Goal: Task Accomplishment & Management: Use online tool/utility

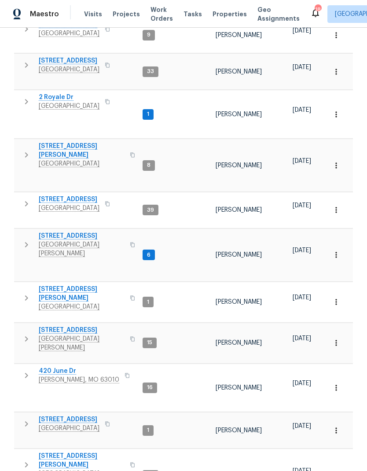
scroll to position [158, 0]
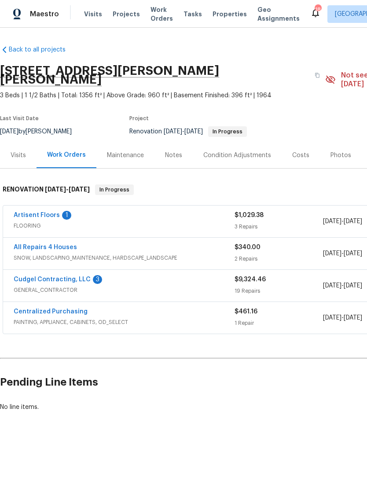
click at [33, 277] on link "Cudgel Contracting, LLC" at bounding box center [52, 280] width 77 height 6
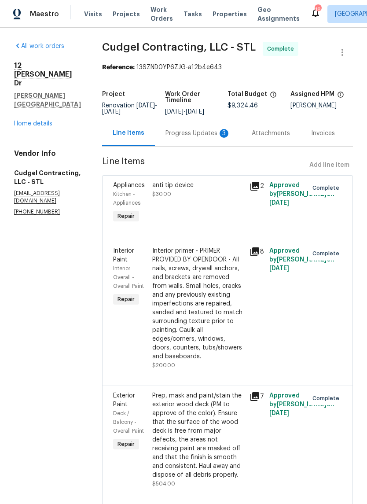
click at [218, 143] on div "Progress Updates 3" at bounding box center [198, 133] width 86 height 26
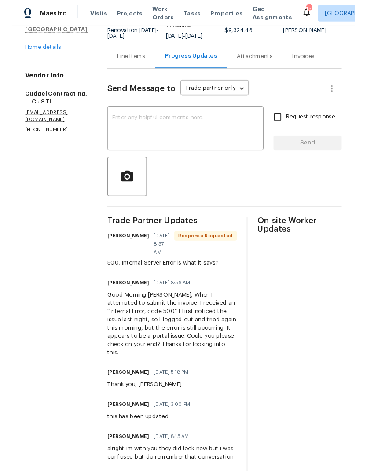
scroll to position [74, 0]
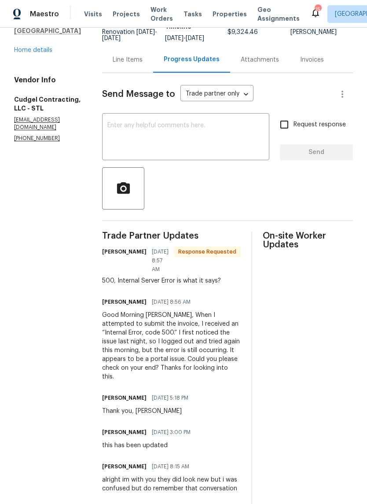
click at [227, 140] on textarea at bounding box center [185, 137] width 157 height 31
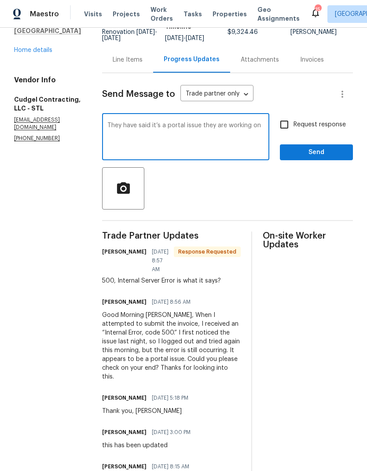
type textarea "They have said it’s a portal issue they are working on"
click at [289, 127] on input "Request response" at bounding box center [284, 124] width 19 height 19
checkbox input "true"
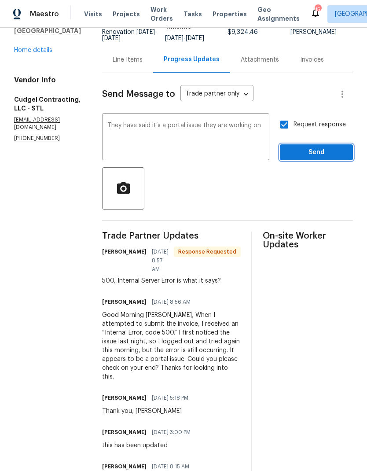
click at [321, 150] on span "Send" at bounding box center [316, 152] width 59 height 11
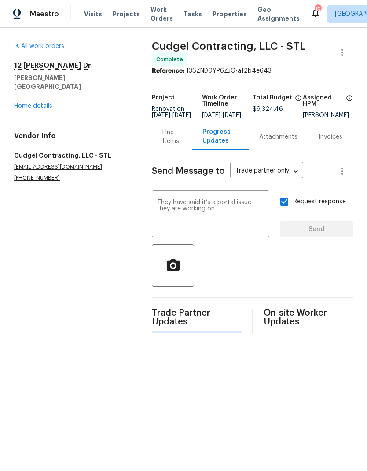
scroll to position [0, 0]
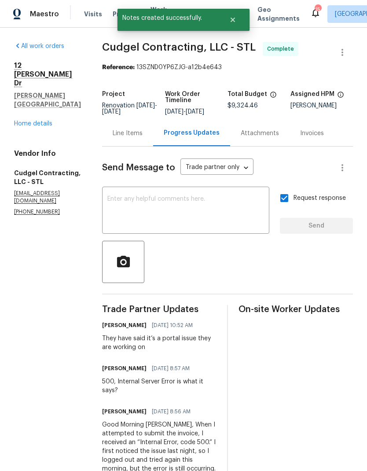
click at [26, 121] on link "Home details" at bounding box center [33, 124] width 38 height 6
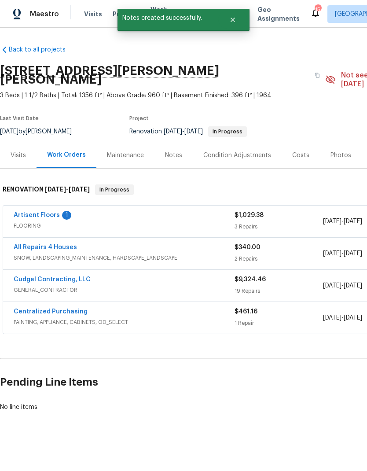
click at [32, 212] on link "Artisent Floors" at bounding box center [37, 215] width 46 height 6
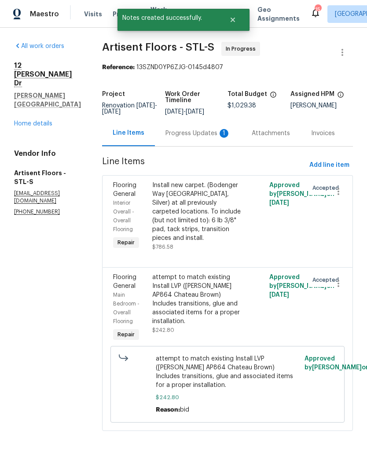
click at [222, 130] on div "Progress Updates 1" at bounding box center [198, 133] width 65 height 9
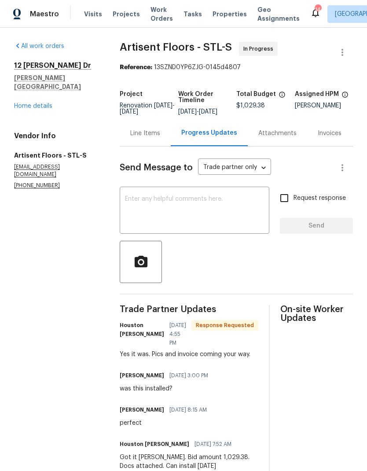
click at [145, 136] on div "Line Items" at bounding box center [145, 133] width 30 height 9
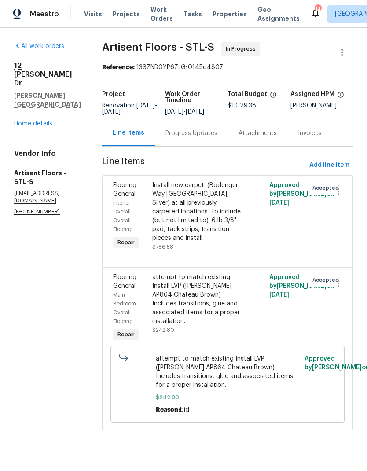
click at [24, 121] on link "Home details" at bounding box center [33, 124] width 38 height 6
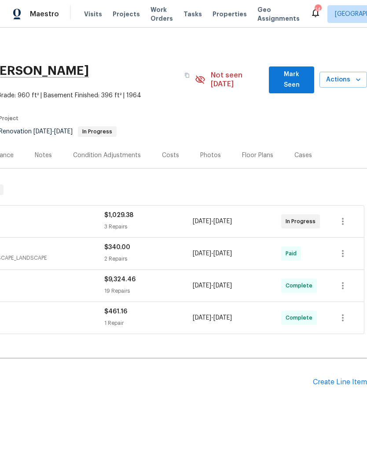
scroll to position [0, 130]
click at [338, 378] on div "Create Line Item" at bounding box center [340, 382] width 54 height 8
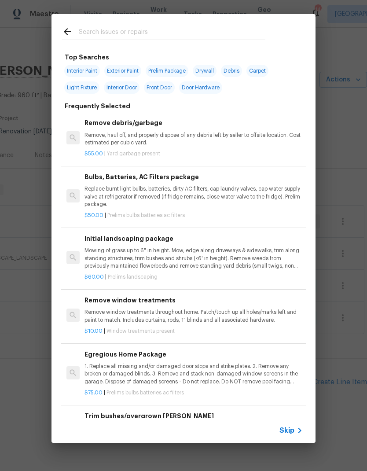
click at [212, 33] on input "text" at bounding box center [172, 32] width 187 height 13
click at [102, 243] on div "Initial landscaping package Mowing of grass up to 6" in height. Mow, edge along…" at bounding box center [194, 252] width 219 height 36
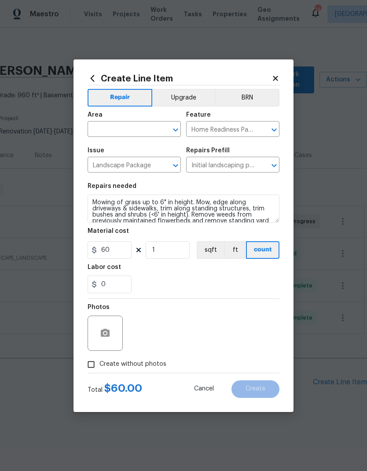
click at [172, 127] on icon "Open" at bounding box center [175, 130] width 11 height 11
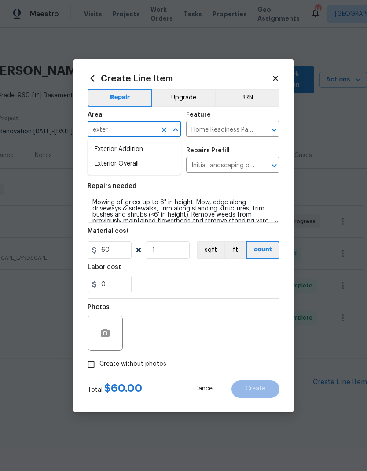
click at [110, 169] on li "Exterior Overall" at bounding box center [134, 164] width 93 height 15
type input "Exterior Overall"
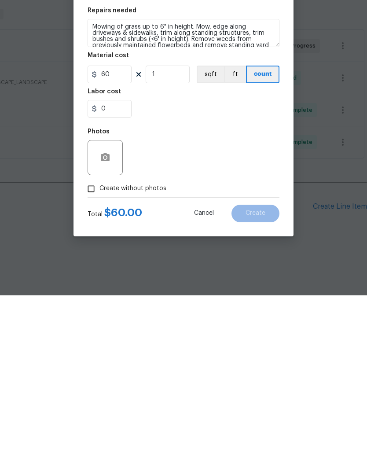
click at [88, 356] on input "Create without photos" at bounding box center [91, 364] width 17 height 17
checkbox input "true"
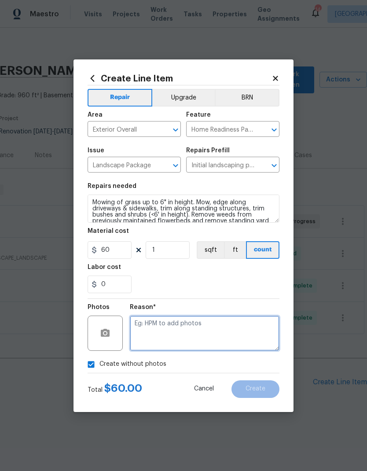
click at [151, 322] on textarea at bounding box center [205, 333] width 150 height 35
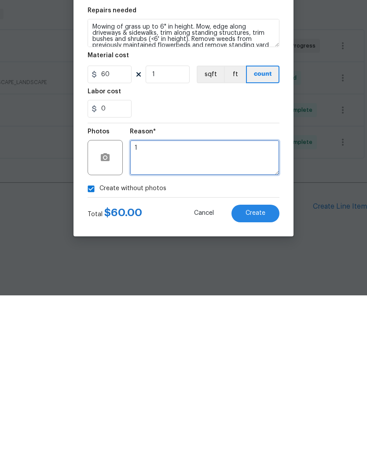
type textarea "1"
click at [260, 381] on button "Create" at bounding box center [256, 390] width 48 height 18
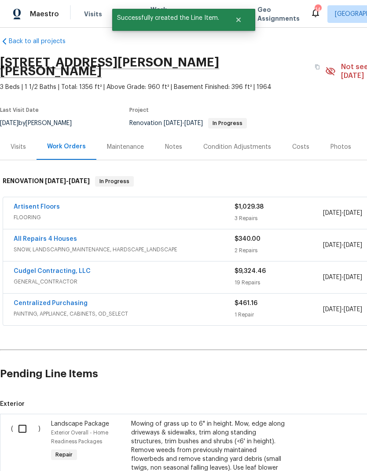
scroll to position [8, 0]
click at [23, 420] on input "checkbox" at bounding box center [25, 429] width 25 height 19
checkbox input "true"
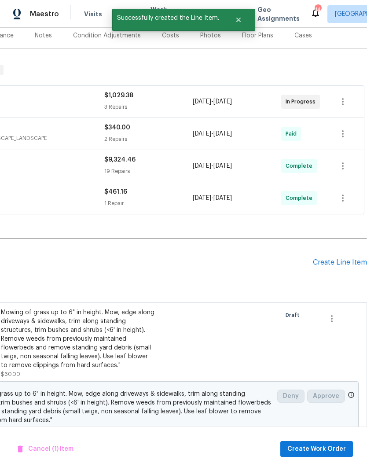
scroll to position [119, 130]
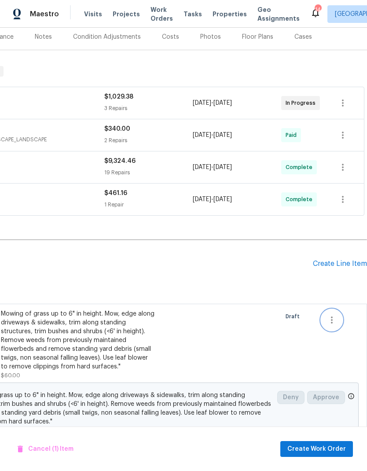
click at [334, 315] on icon "button" at bounding box center [332, 320] width 11 height 11
click at [314, 306] on div at bounding box center [183, 235] width 367 height 471
click at [323, 447] on span "Create Work Order" at bounding box center [317, 449] width 59 height 11
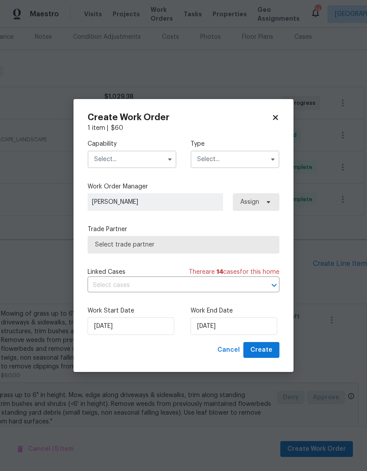
click at [117, 155] on input "text" at bounding box center [132, 160] width 89 height 18
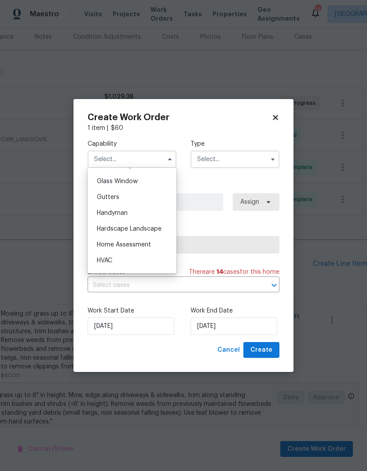
scroll to position [456, 0]
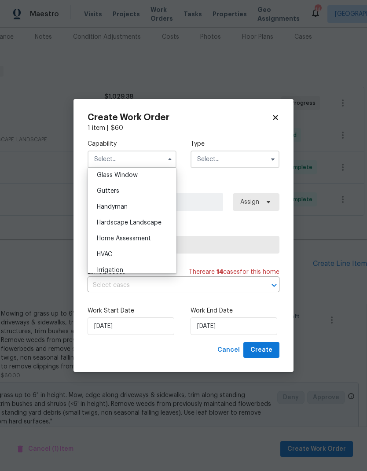
click at [105, 224] on span "Hardscape Landscape" at bounding box center [129, 223] width 65 height 6
type input "Hardscape Landscape"
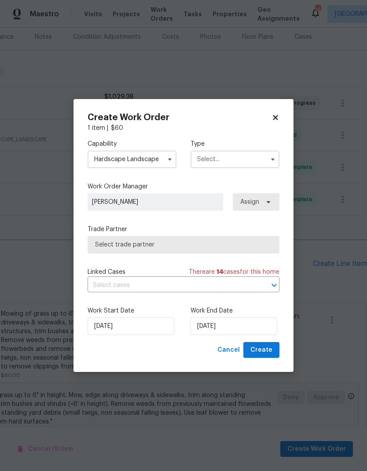
click at [256, 158] on input "text" at bounding box center [235, 160] width 89 height 18
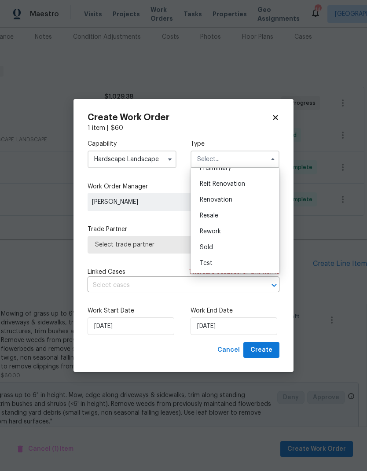
scroll to position [200, 0]
click at [240, 200] on div "Renovation" at bounding box center [235, 200] width 85 height 16
type input "Renovation"
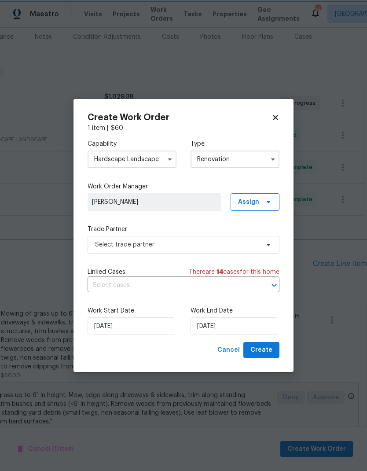
scroll to position [0, 0]
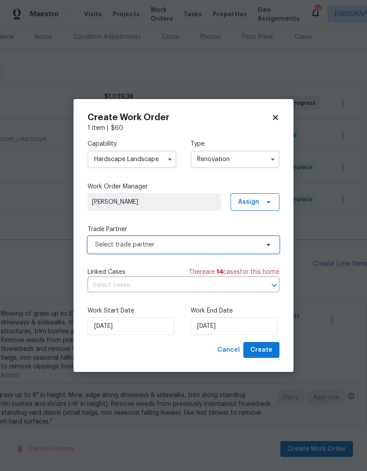
click at [102, 241] on span "Select trade partner" at bounding box center [177, 245] width 164 height 9
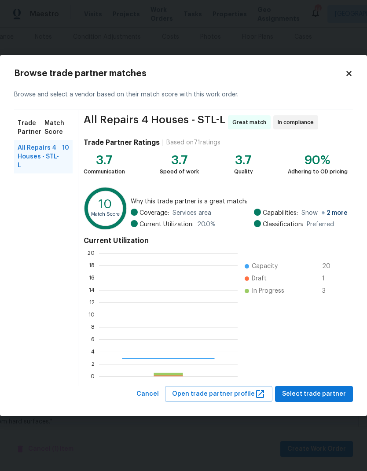
scroll to position [123, 139]
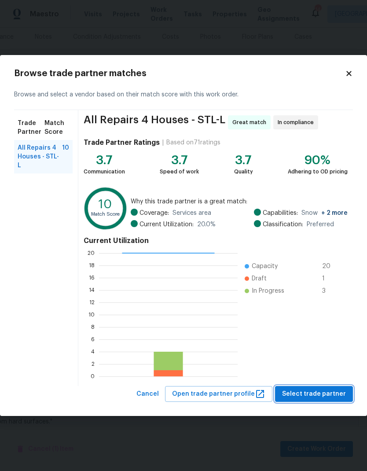
click at [319, 390] on span "Select trade partner" at bounding box center [314, 394] width 64 height 11
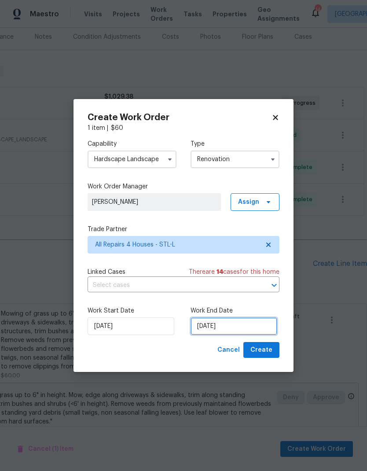
click at [255, 325] on input "8/19/2025" at bounding box center [234, 327] width 87 height 18
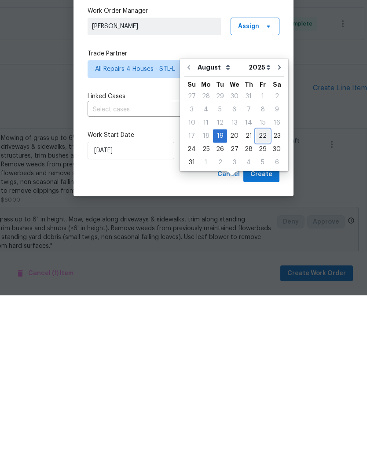
click at [264, 306] on div "22" at bounding box center [263, 312] width 14 height 12
type input "8/22/2025"
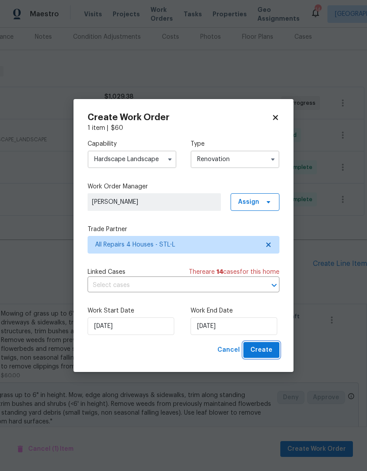
click at [263, 349] on span "Create" at bounding box center [262, 350] width 22 height 11
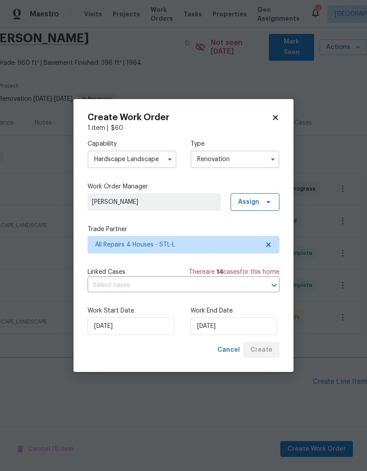
scroll to position [0, 130]
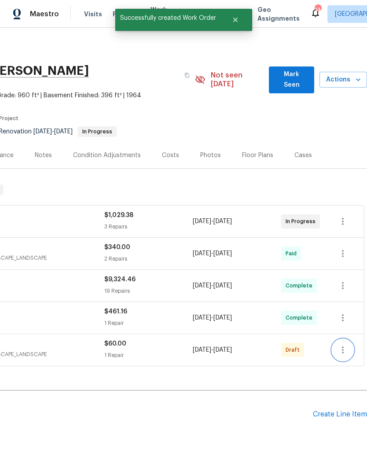
click at [342, 345] on icon "button" at bounding box center [343, 350] width 11 height 11
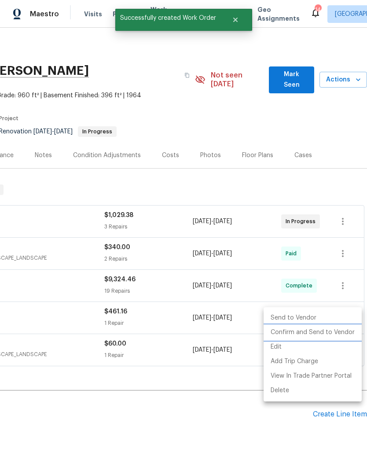
click at [341, 330] on li "Confirm and Send to Vendor" at bounding box center [313, 333] width 98 height 15
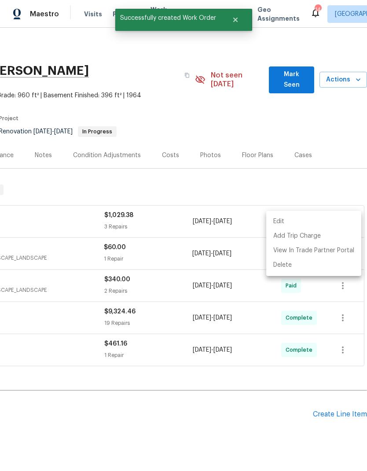
click at [308, 350] on div at bounding box center [183, 235] width 367 height 471
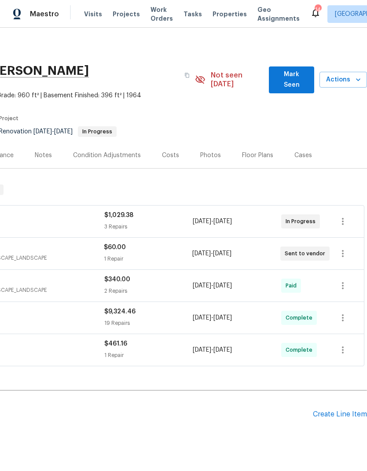
click at [297, 69] on span "Mark Seen" at bounding box center [291, 80] width 31 height 22
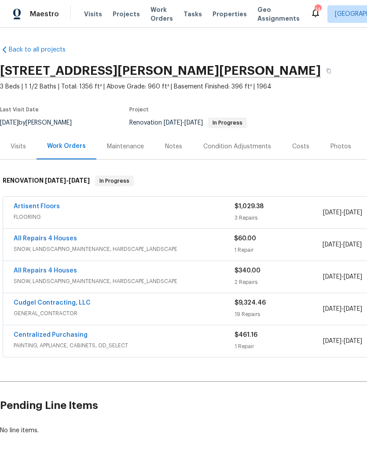
scroll to position [0, 0]
click at [175, 142] on div "Notes" at bounding box center [173, 146] width 17 height 9
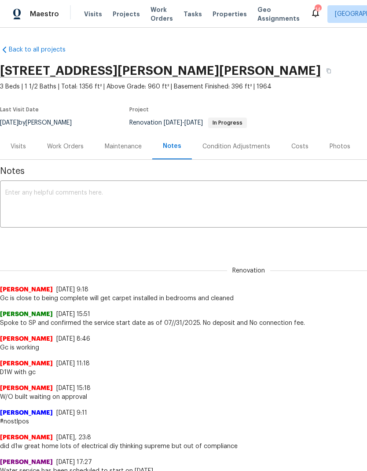
click at [166, 207] on textarea at bounding box center [248, 205] width 487 height 31
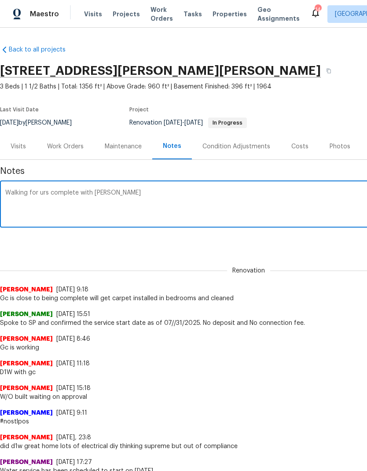
type textarea "Walking for urs complete with mike"
click at [306, 265] on div "Renovation James Nolting 8/11/25, 9:18 Gc is close to being complete will get c…" at bounding box center [249, 279] width 498 height 47
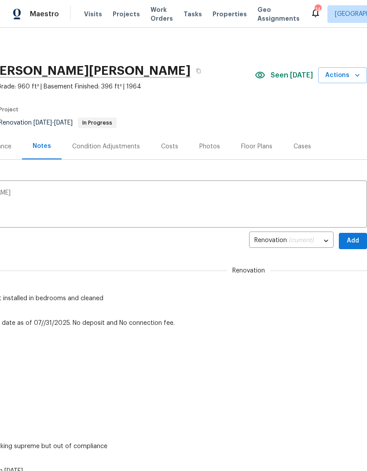
scroll to position [0, 130]
click at [350, 245] on span "Add" at bounding box center [353, 241] width 14 height 11
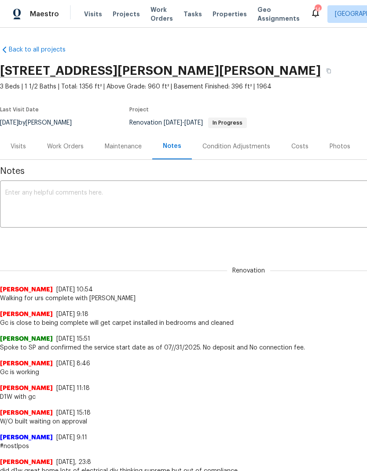
scroll to position [0, 0]
click at [24, 146] on div "Visits" at bounding box center [18, 146] width 15 height 9
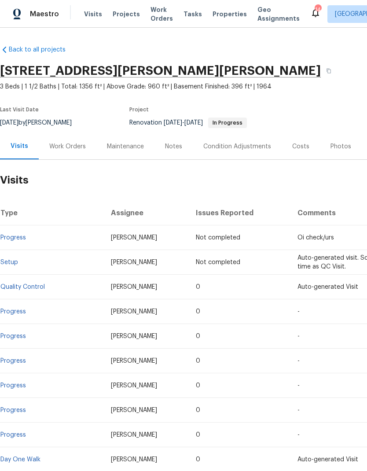
click at [218, 15] on span "Properties" at bounding box center [230, 14] width 34 height 9
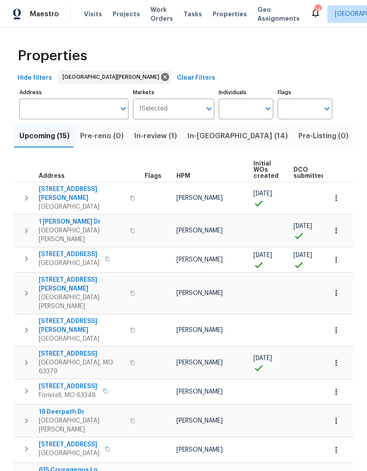
click at [197, 129] on button "In-[GEOGRAPHIC_DATA] (14)" at bounding box center [237, 136] width 111 height 23
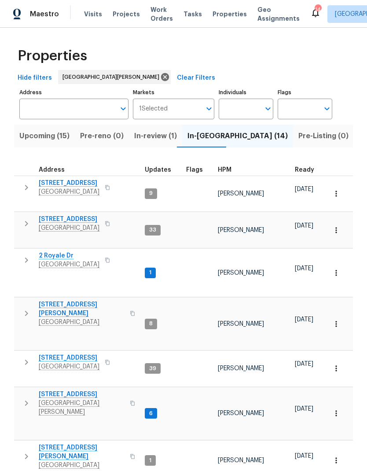
click at [57, 215] on span "[STREET_ADDRESS]" at bounding box center [69, 219] width 61 height 9
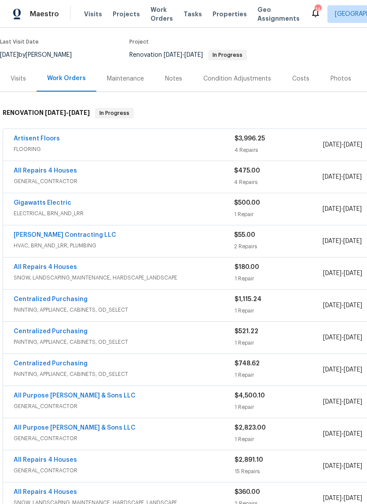
scroll to position [68, 0]
click at [25, 173] on link "All Repairs 4 Houses" at bounding box center [45, 170] width 63 height 6
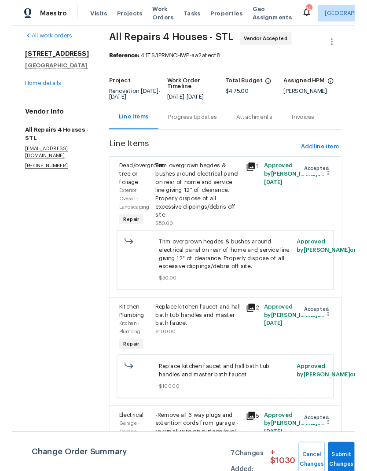
scroll to position [1, 0]
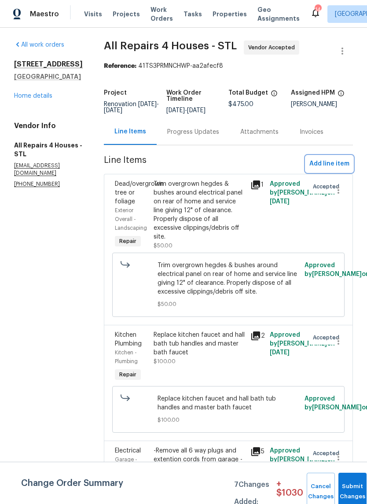
click at [330, 170] on span "Add line item" at bounding box center [330, 164] width 40 height 11
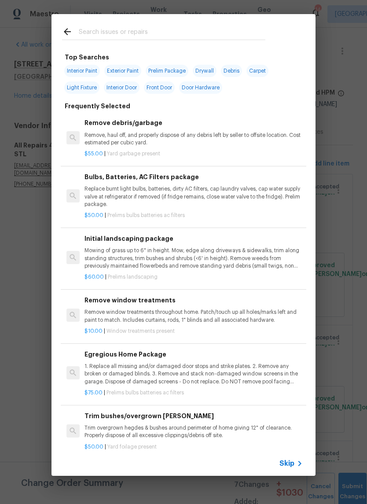
click at [174, 27] on input "text" at bounding box center [172, 32] width 187 height 13
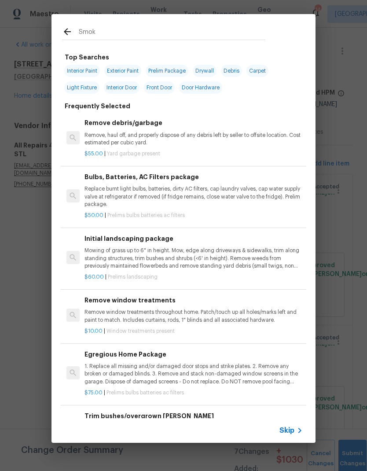
type input "Smoke"
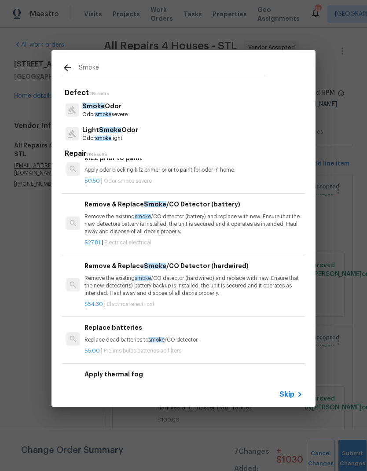
scroll to position [171, 0]
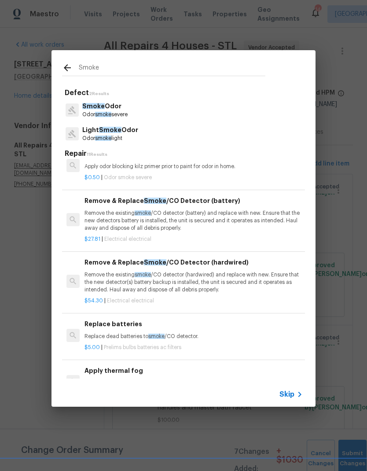
click at [206, 219] on p "Remove the existing smoke /CO detector (battery) and replace with new. Ensure t…" at bounding box center [194, 221] width 219 height 22
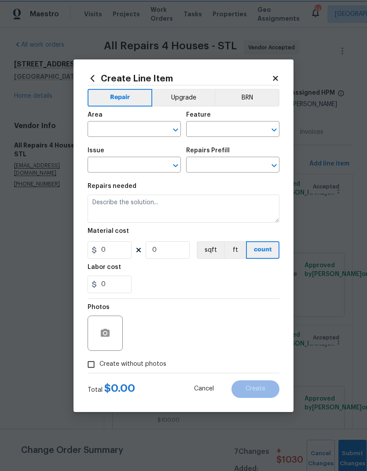
type input "Electrical"
type textarea "Remove the existing smoke/CO detector (battery) and replace with new. Ensure th…"
type input "1"
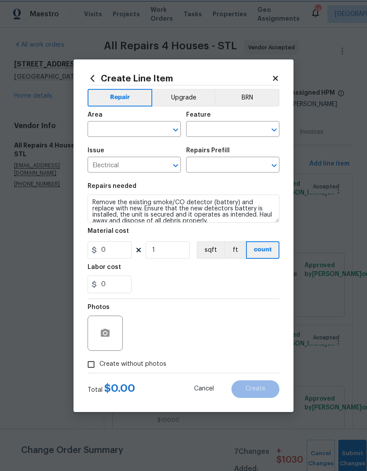
type input "Remove & Replace Smoke/CO Detector (battery) $27.81"
type input "27.81"
click at [177, 130] on icon "Open" at bounding box center [175, 130] width 5 height 3
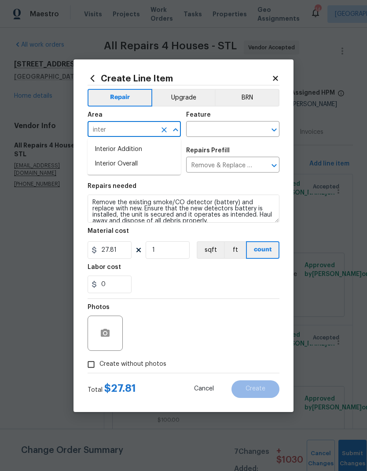
click at [143, 162] on li "Interior Overall" at bounding box center [134, 164] width 93 height 15
type input "Interior Overall"
click at [275, 128] on icon "Open" at bounding box center [274, 130] width 11 height 11
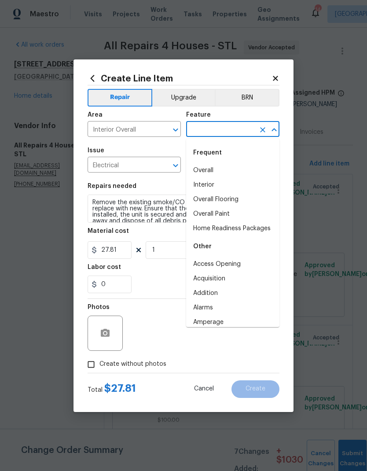
click at [218, 170] on li "Overall" at bounding box center [232, 170] width 93 height 15
type input "Overall"
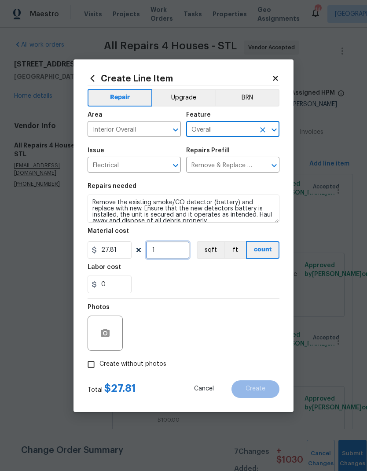
click at [172, 254] on input "1" at bounding box center [168, 250] width 44 height 18
type input "2"
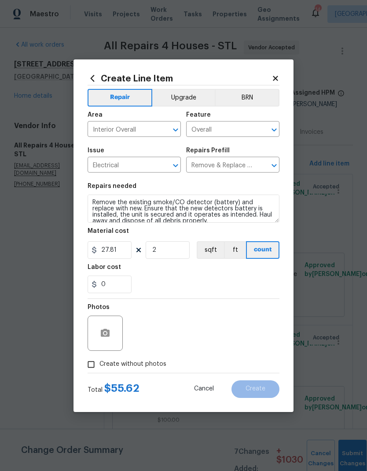
click at [182, 271] on div "Labor cost" at bounding box center [184, 269] width 192 height 11
click at [137, 365] on span "Create without photos" at bounding box center [133, 364] width 67 height 9
click at [100, 365] on input "Create without photos" at bounding box center [91, 364] width 17 height 17
checkbox input "true"
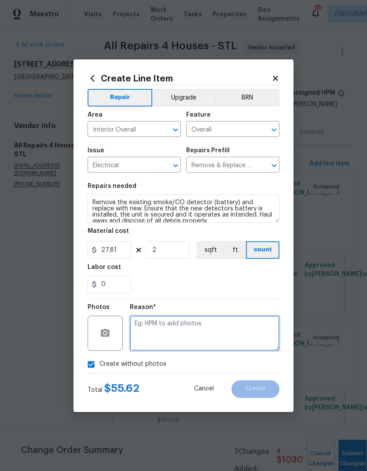
click at [174, 334] on textarea at bounding box center [205, 333] width 150 height 35
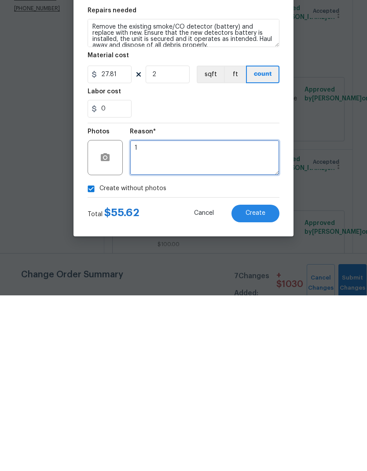
type textarea "1"
click at [257, 386] on span "Create" at bounding box center [256, 389] width 20 height 7
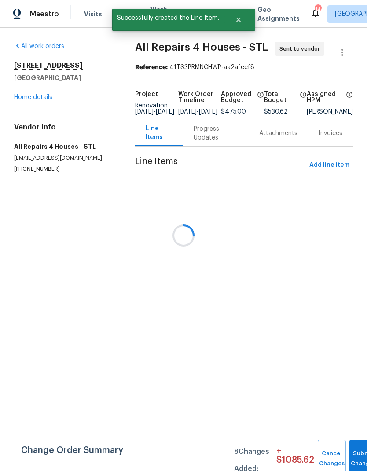
scroll to position [0, 0]
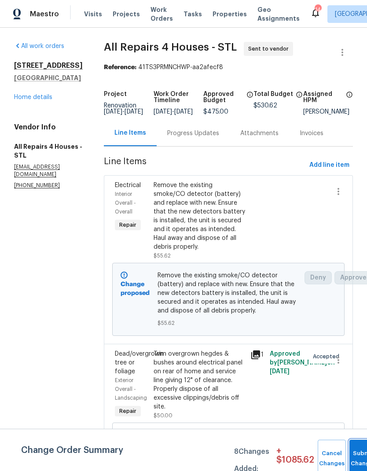
click at [358, 457] on button "Submit Changes" at bounding box center [364, 459] width 28 height 38
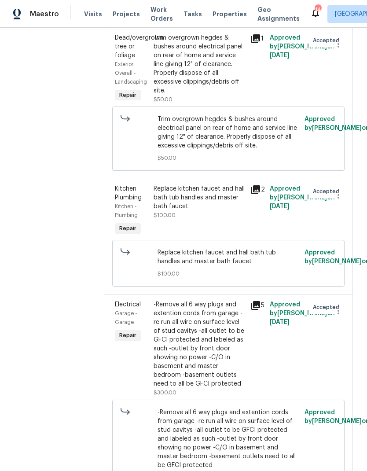
scroll to position [317, 0]
